Goal: Task Accomplishment & Management: Use online tool/utility

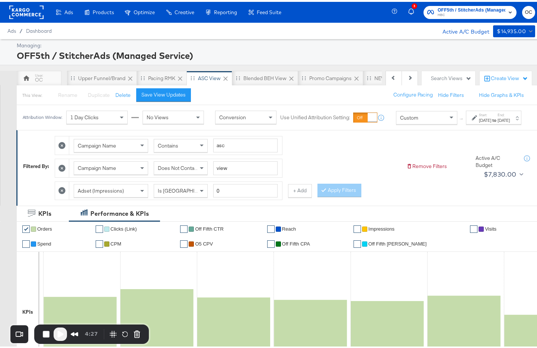
scroll to position [0, 74]
click at [390, 78] on button "Previous" at bounding box center [394, 76] width 16 height 15
click at [390, 78] on div "Previous Next" at bounding box center [402, 76] width 32 height 15
click at [54, 77] on div "OC" at bounding box center [39, 76] width 45 height 15
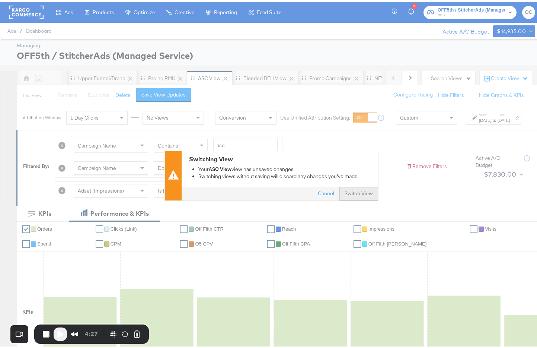
click at [357, 187] on button "Switch View" at bounding box center [359, 191] width 39 height 13
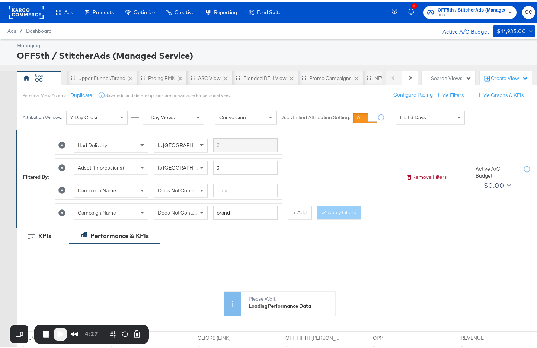
click at [407, 118] on span "Last 3 Days" at bounding box center [413, 115] width 26 height 7
click at [498, 121] on div "[DATE]" at bounding box center [504, 118] width 12 height 6
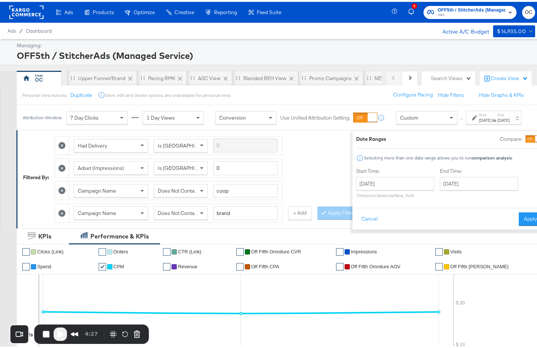
click at [526, 136] on div at bounding box center [534, 136] width 17 height 7
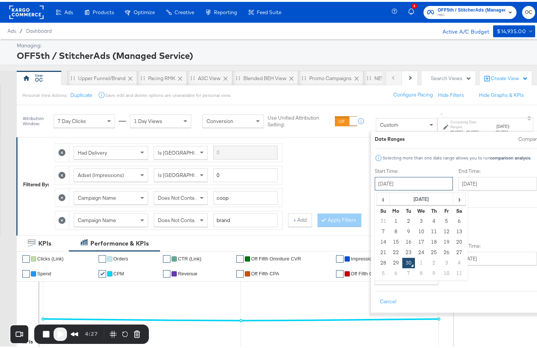
click at [404, 178] on input "[DATE]" at bounding box center [414, 181] width 78 height 13
click at [377, 240] on td "14" at bounding box center [383, 240] width 13 height 10
type input "[DATE]"
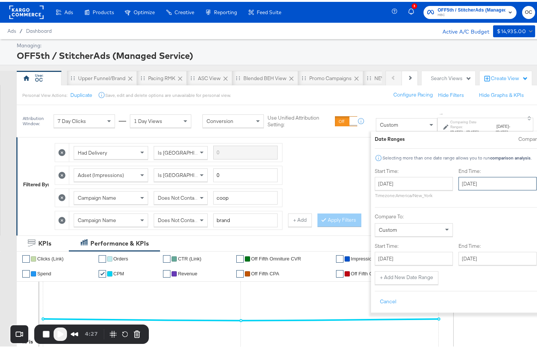
click at [459, 181] on input "[DATE]" at bounding box center [498, 181] width 78 height 13
click at [537, 236] on td "20" at bounding box center [543, 240] width 13 height 10
type input "[DATE]"
click at [389, 253] on input "[DATE]" at bounding box center [414, 256] width 78 height 13
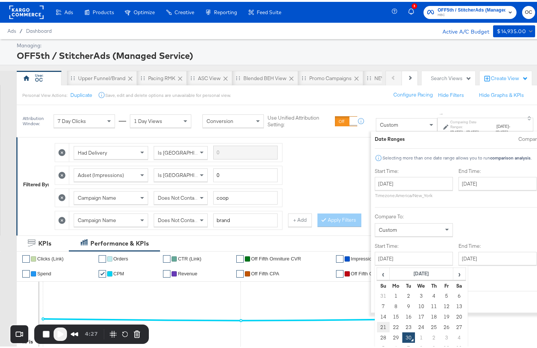
click at [377, 325] on td "21" at bounding box center [383, 325] width 13 height 10
type input "[DATE]"
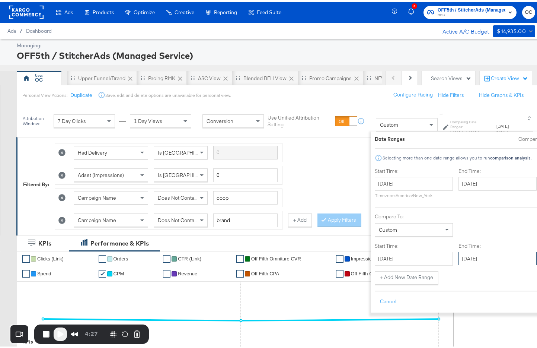
click at [462, 259] on input "[DATE]" at bounding box center [498, 256] width 78 height 13
click at [537, 325] on td "27" at bounding box center [543, 325] width 13 height 10
type input "[DATE]"
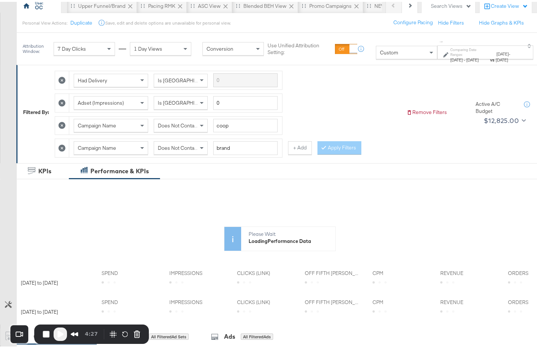
scroll to position [115, 0]
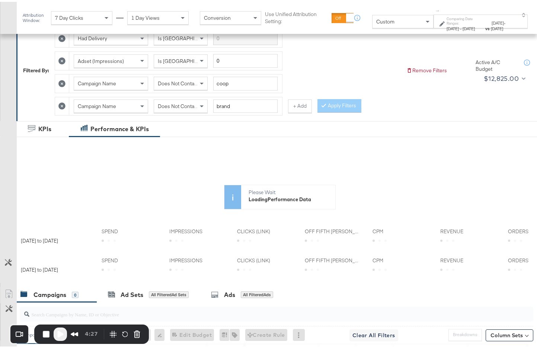
click at [60, 104] on icon at bounding box center [61, 104] width 7 height 7
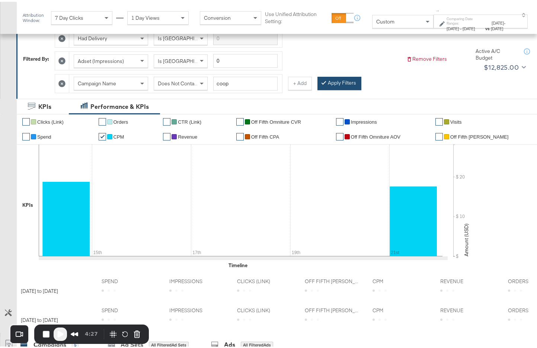
click at [329, 85] on button "Apply Filters" at bounding box center [340, 81] width 44 height 13
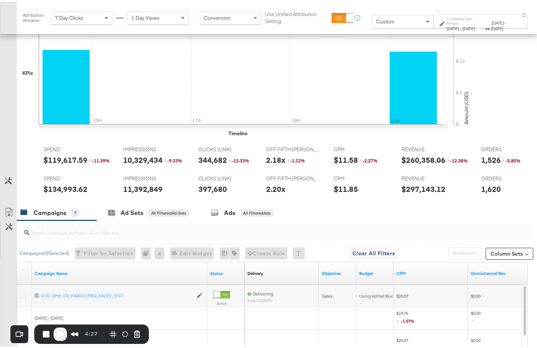
scroll to position [0, 0]
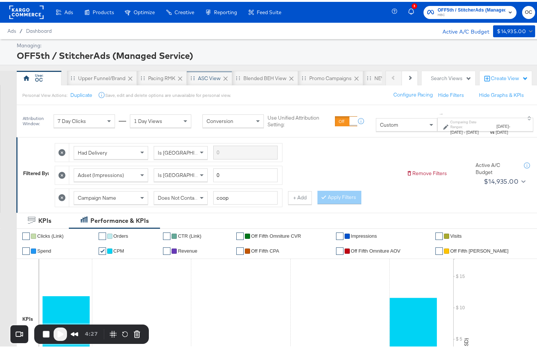
click at [212, 77] on div "ASC View" at bounding box center [209, 76] width 23 height 7
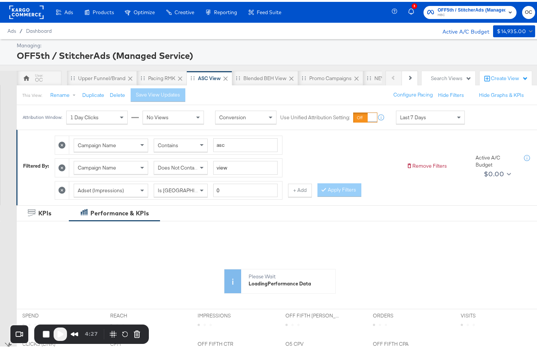
scroll to position [222, 0]
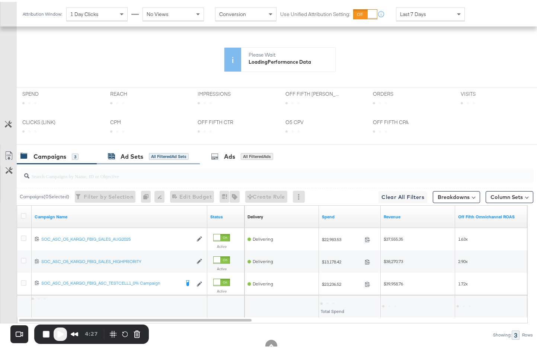
click at [162, 155] on div "All Filtered Ad Sets" at bounding box center [169, 154] width 40 height 7
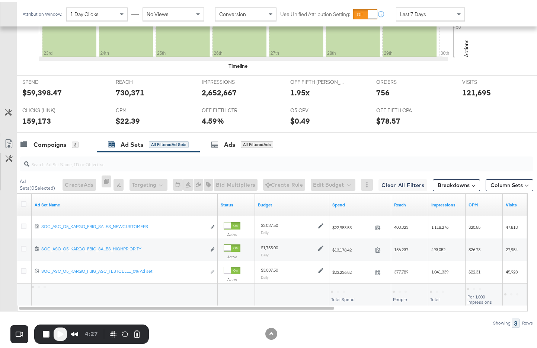
scroll to position [316, 0]
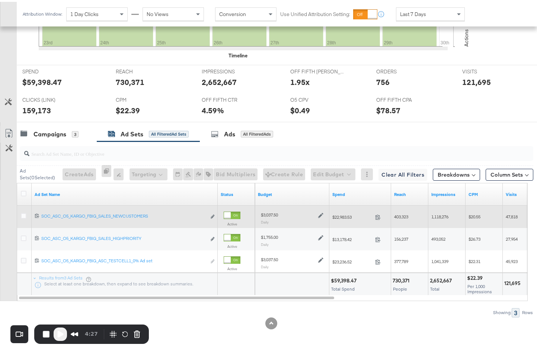
click at [322, 213] on icon at bounding box center [320, 213] width 5 height 5
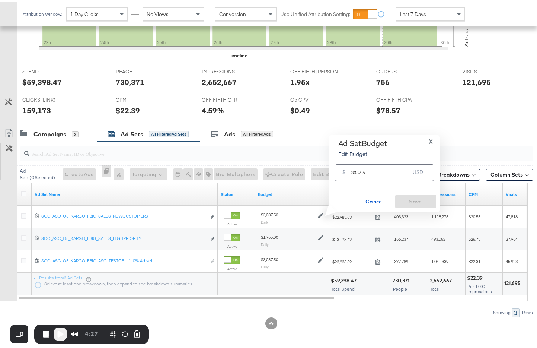
click at [245, 302] on div "Ad Sets ( 0 Selected) Create Ads At least one ad set must be selected 0 Rename …" at bounding box center [267, 227] width 534 height 175
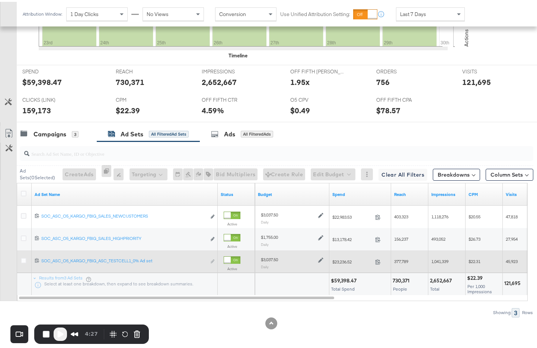
click at [322, 258] on icon at bounding box center [320, 257] width 5 height 5
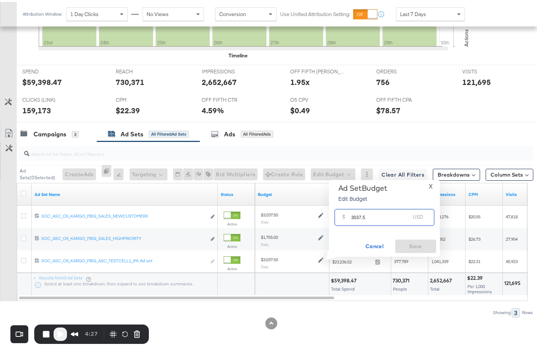
drag, startPoint x: 355, startPoint y: 215, endPoint x: 341, endPoint y: 215, distance: 13.4
click at [341, 215] on div "$ 3037.5 USD" at bounding box center [385, 215] width 100 height 17
type input "1519"
click at [404, 246] on span "Save" at bounding box center [415, 244] width 35 height 9
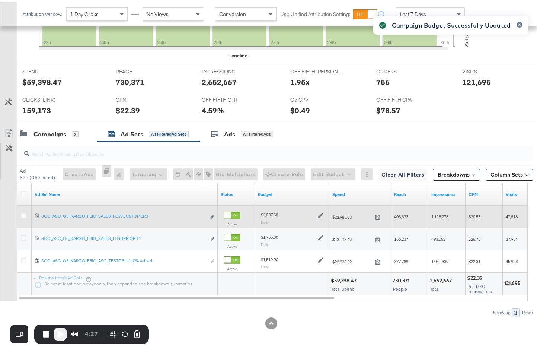
click at [320, 213] on icon at bounding box center [320, 213] width 5 height 5
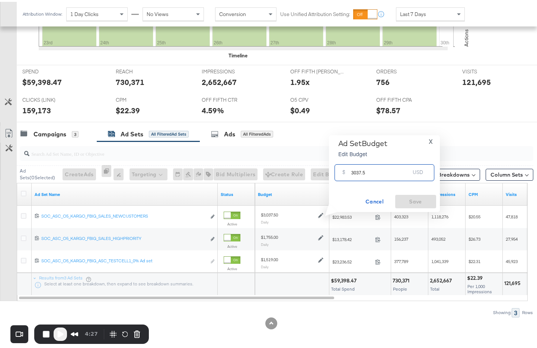
drag, startPoint x: 358, startPoint y: 171, endPoint x: 348, endPoint y: 171, distance: 9.7
click at [348, 171] on div "$ 3037.5 USD" at bounding box center [385, 170] width 100 height 17
type input "4556"
click at [406, 196] on span "Save" at bounding box center [415, 199] width 35 height 9
